Goal: Obtain resource: Download file/media

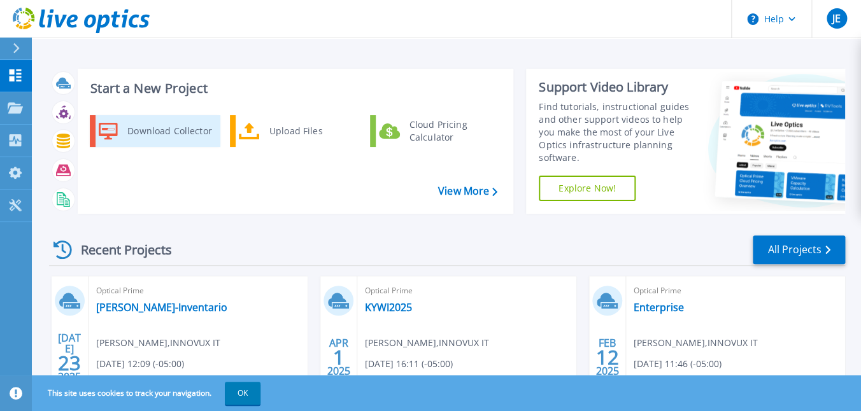
click at [174, 136] on div "Download Collector" at bounding box center [169, 130] width 96 height 25
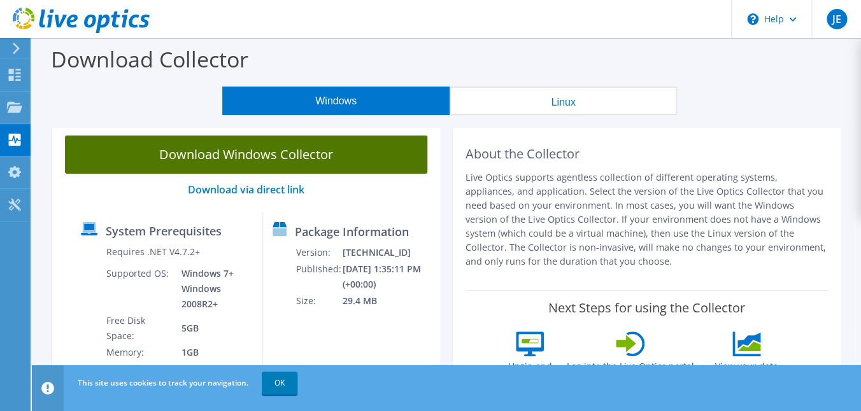
click at [294, 160] on link "Download Windows Collector" at bounding box center [246, 155] width 362 height 38
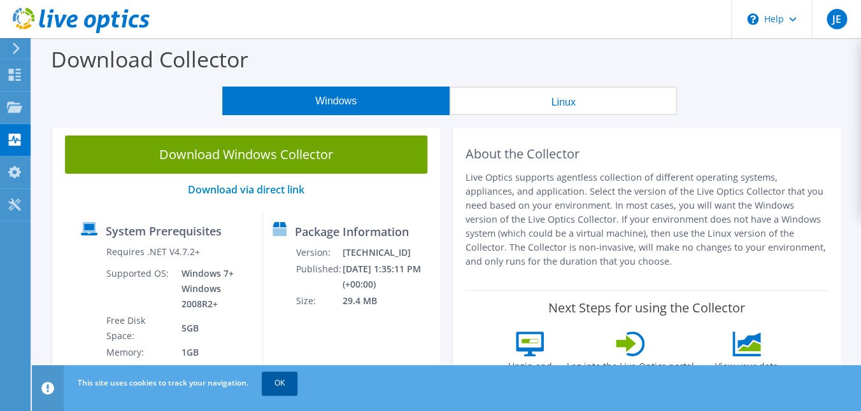
click at [278, 385] on link "OK" at bounding box center [280, 383] width 36 height 23
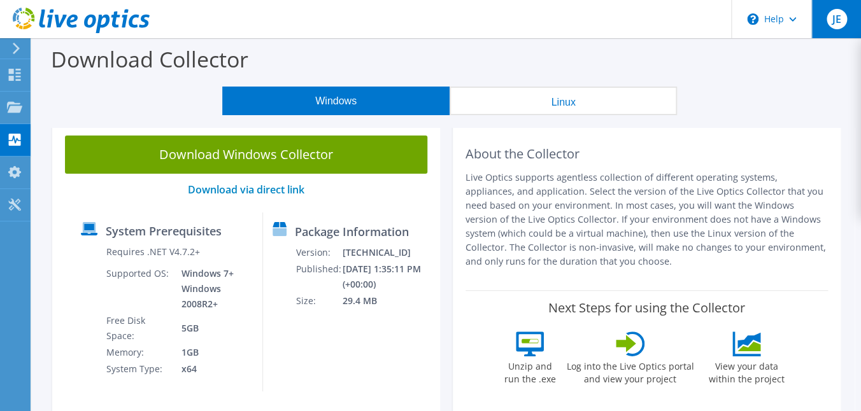
click at [833, 18] on span "JE" at bounding box center [836, 19] width 20 height 20
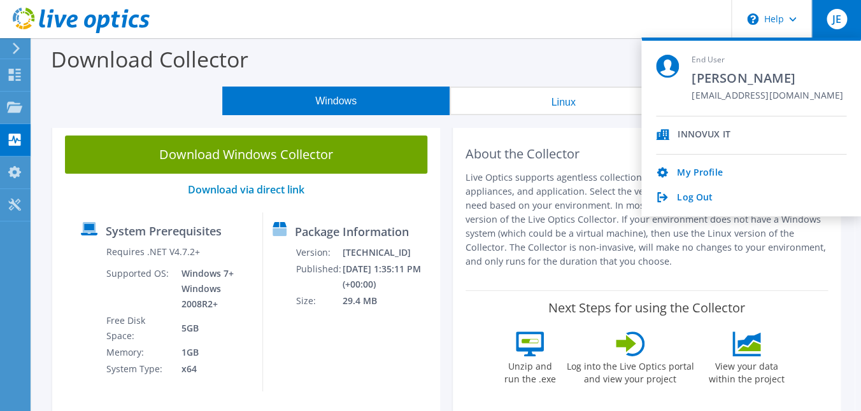
click at [442, 52] on div "Download Collector" at bounding box center [446, 62] width 816 height 48
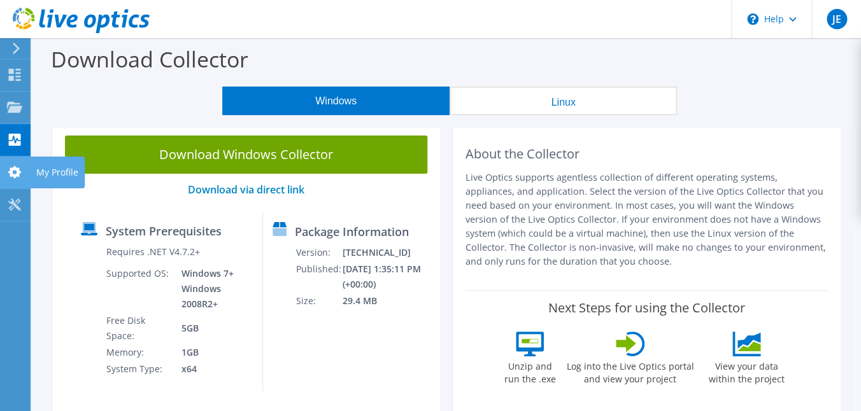
click at [8, 171] on icon at bounding box center [14, 172] width 15 height 12
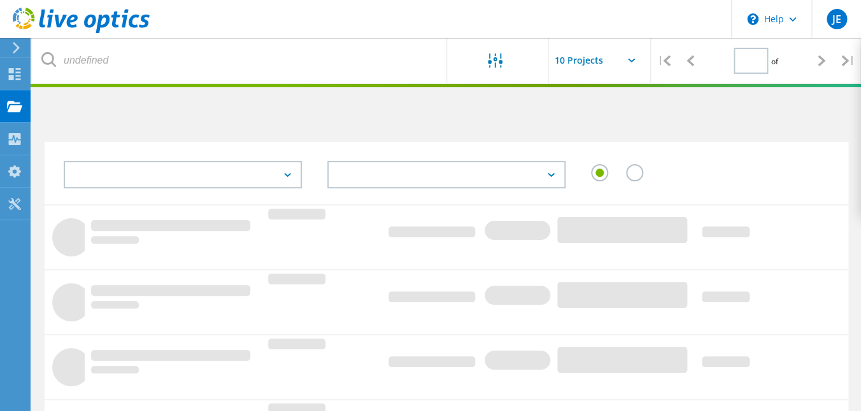
type input "1"
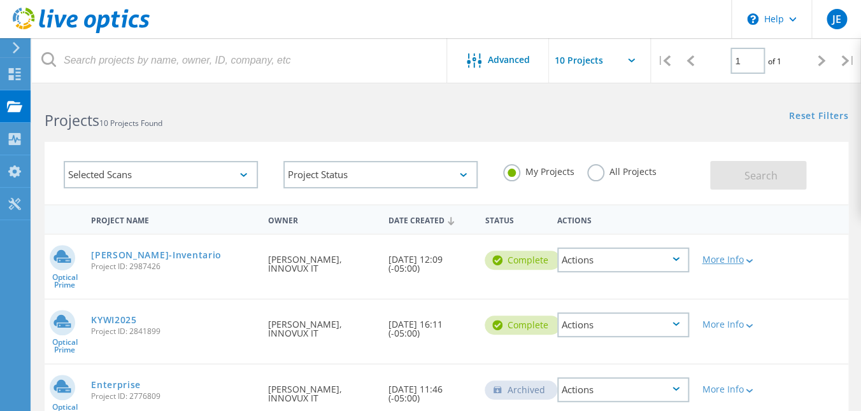
click at [745, 263] on icon at bounding box center [748, 261] width 7 height 4
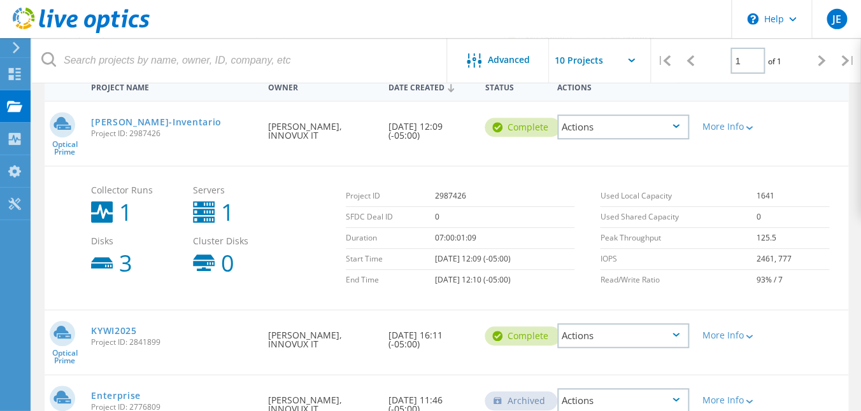
scroll to position [134, 0]
click at [178, 118] on link "[PERSON_NAME]-Inventario" at bounding box center [156, 120] width 131 height 9
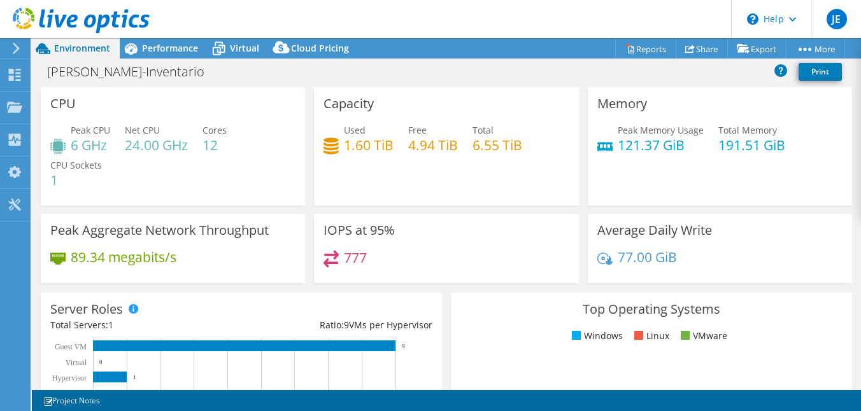
select select "USD"
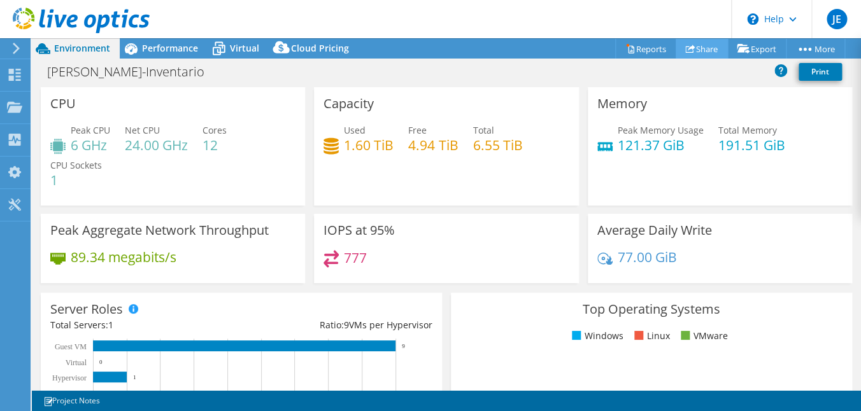
click at [696, 45] on link "Share" at bounding box center [701, 49] width 52 height 20
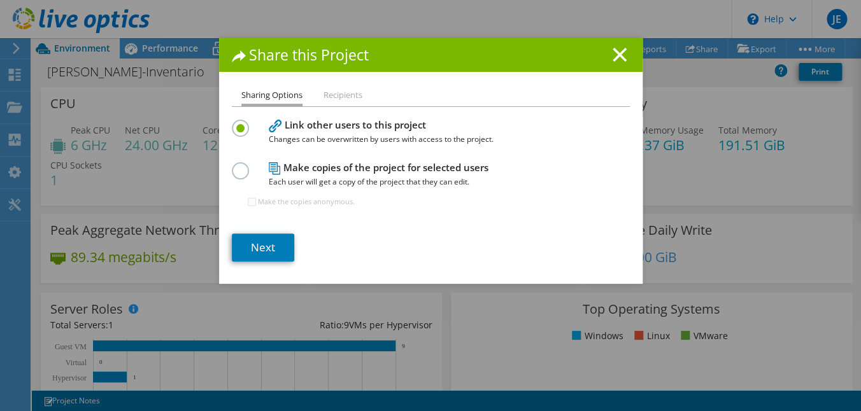
click at [327, 94] on li "Recipients" at bounding box center [342, 96] width 39 height 16
click at [606, 59] on h1 "Share this Project" at bounding box center [431, 55] width 398 height 15
drag, startPoint x: 633, startPoint y: 52, endPoint x: 616, endPoint y: 55, distance: 17.5
click at [628, 52] on div "Share this Project" at bounding box center [430, 55] width 423 height 34
click at [616, 55] on icon at bounding box center [619, 55] width 14 height 14
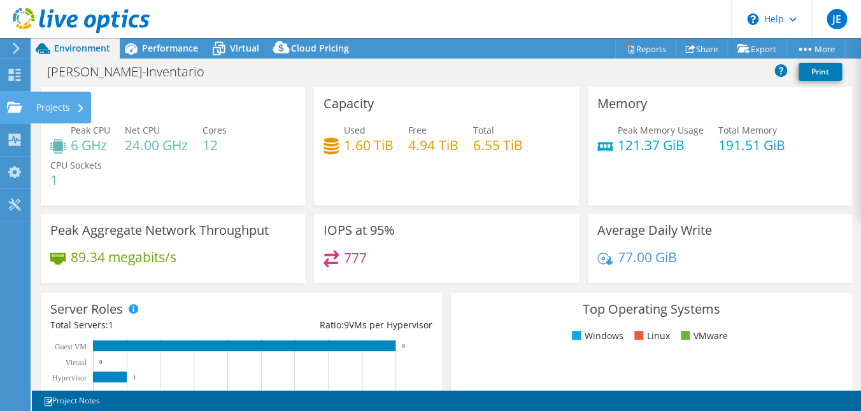
click at [17, 108] on use at bounding box center [14, 106] width 15 height 11
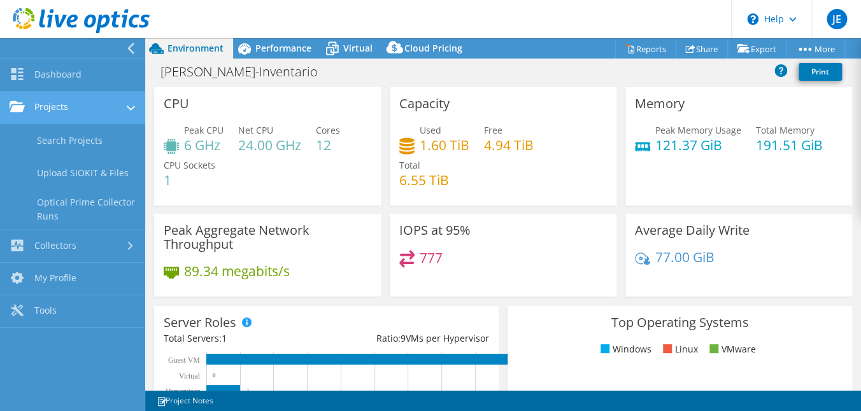
click at [29, 108] on link "Projects" at bounding box center [72, 108] width 145 height 32
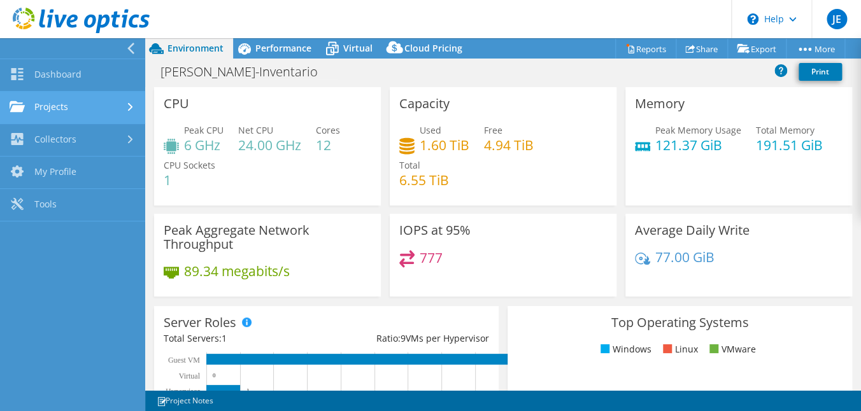
click at [48, 115] on link "Projects" at bounding box center [72, 108] width 145 height 32
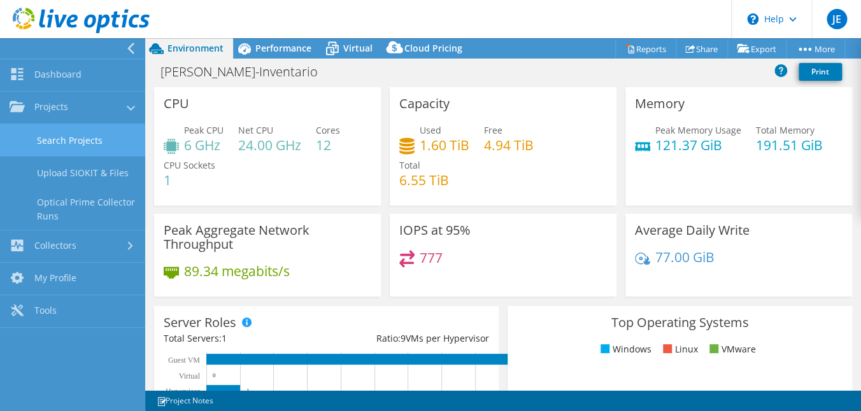
click at [62, 138] on link "Search Projects" at bounding box center [72, 140] width 145 height 32
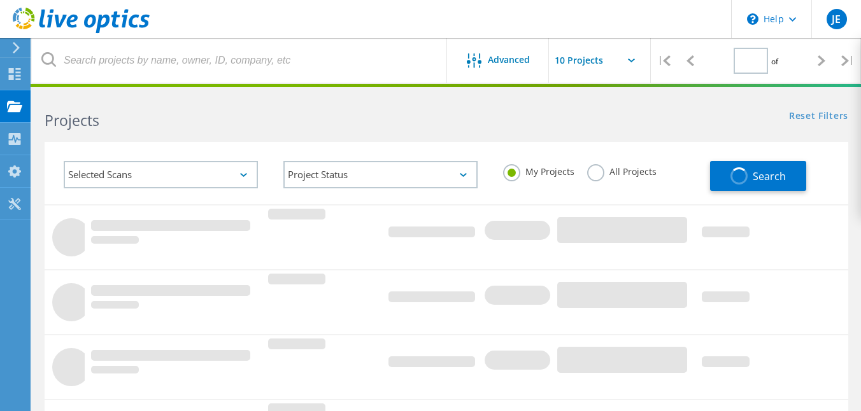
type input "1"
